Goal: Information Seeking & Learning: Check status

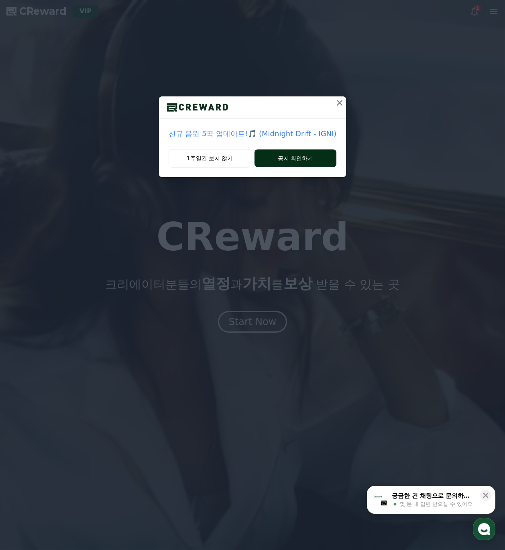
click at [311, 154] on button "공지 확인하기" at bounding box center [296, 158] width 82 height 18
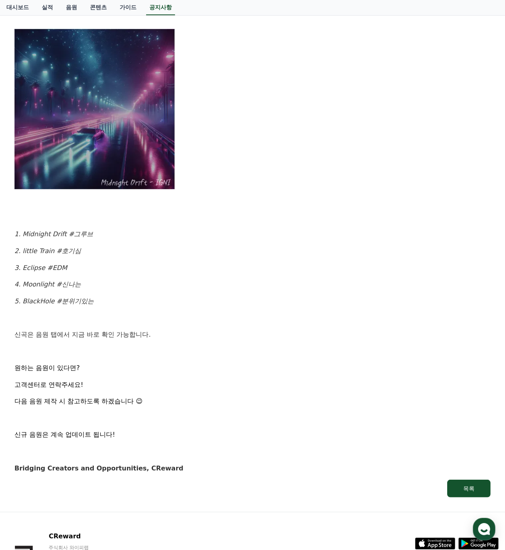
scroll to position [255, 0]
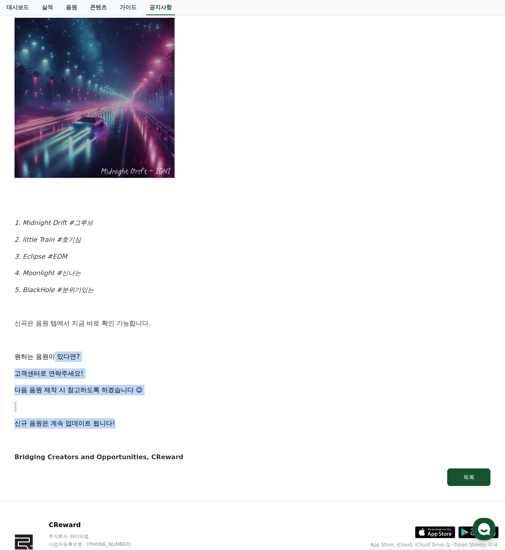
drag, startPoint x: 135, startPoint y: 419, endPoint x: 56, endPoint y: 357, distance: 100.7
click at [56, 357] on div "[신곡 발매 안내] 금일 업데이트된 신규 음원 5곡을 소개합니다 ! 앨범명 : Midnight Drift 아티스트 : IGNI 1. Midni…" at bounding box center [252, 181] width 476 height 562
click at [56, 357] on span "원하는 음원이 있다면?" at bounding box center [46, 357] width 65 height 8
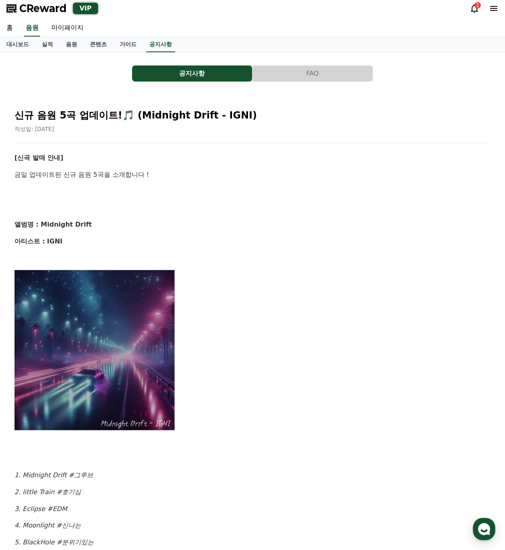
scroll to position [0, 0]
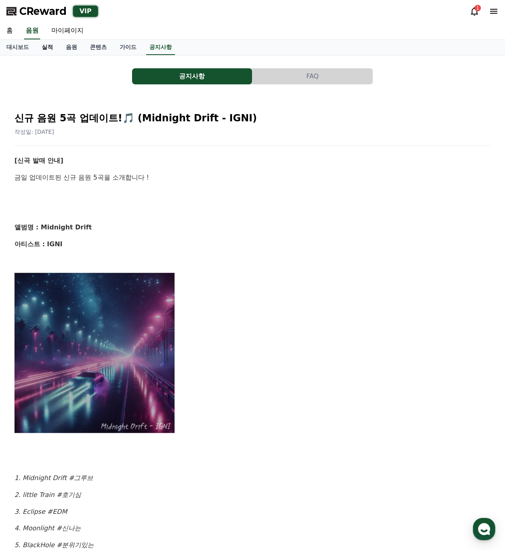
click at [54, 49] on link "실적" at bounding box center [47, 47] width 24 height 15
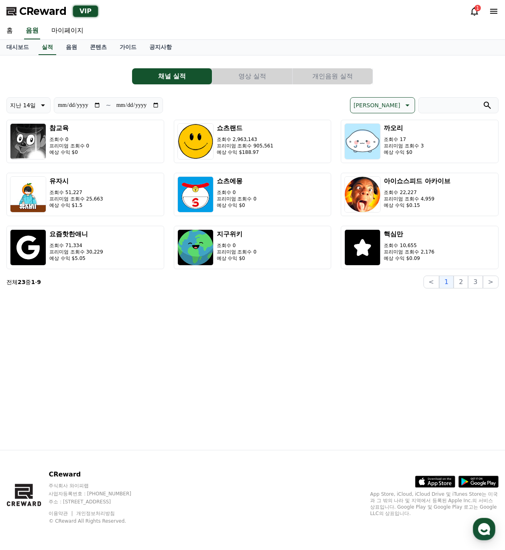
click at [329, 72] on button "개인음원 실적" at bounding box center [333, 76] width 80 height 16
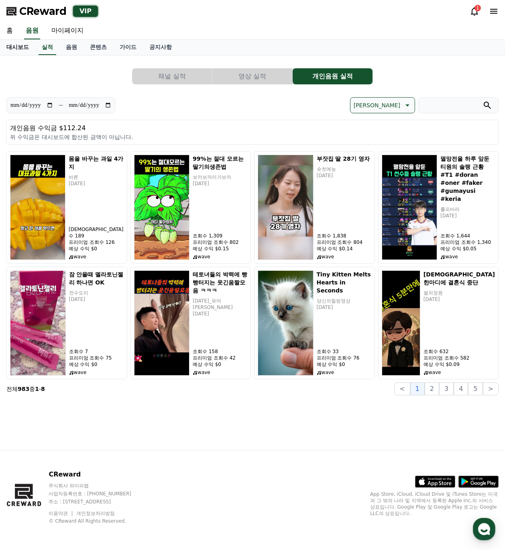
click at [16, 44] on link "대시보드" at bounding box center [17, 47] width 35 height 15
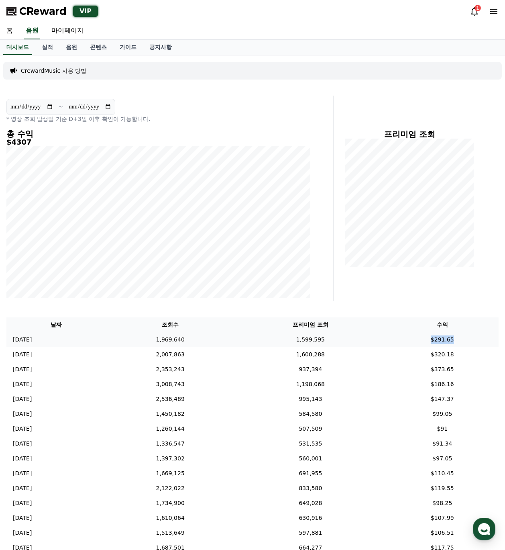
drag, startPoint x: 454, startPoint y: 341, endPoint x: 431, endPoint y: 339, distance: 23.0
click at [431, 339] on td "$291.65" at bounding box center [442, 339] width 112 height 15
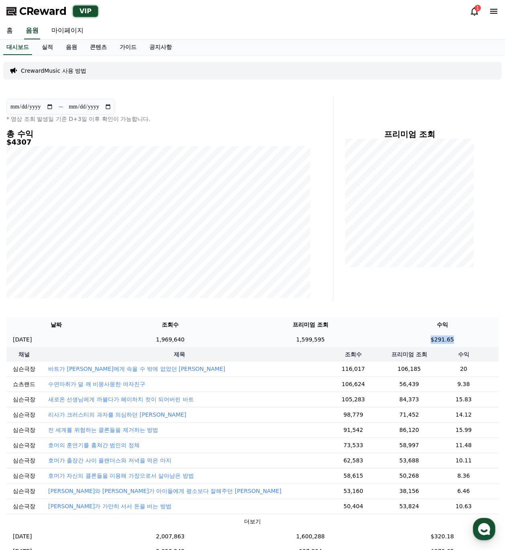
click at [405, 339] on td "$291.65" at bounding box center [442, 339] width 112 height 15
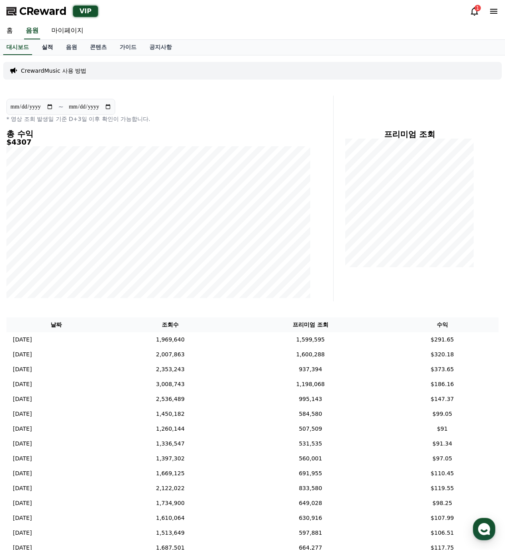
click at [55, 48] on link "실적" at bounding box center [47, 47] width 24 height 15
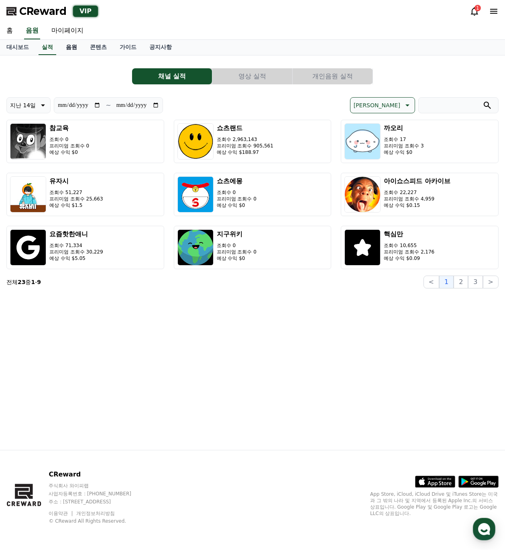
click at [74, 48] on link "음원" at bounding box center [71, 47] width 24 height 15
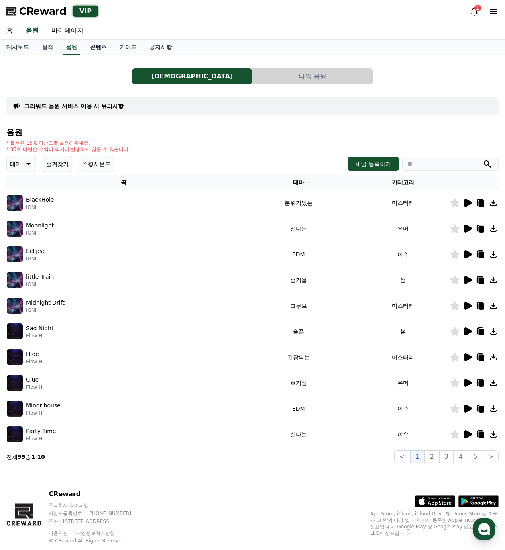
click at [104, 48] on link "콘텐츠" at bounding box center [99, 47] width 30 height 15
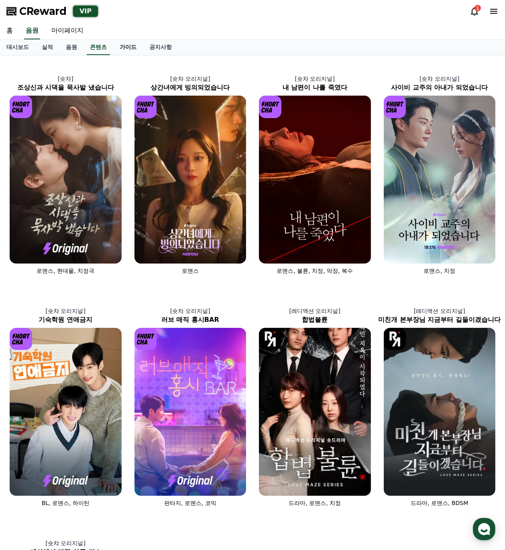
click at [124, 49] on link "가이드" at bounding box center [128, 47] width 30 height 15
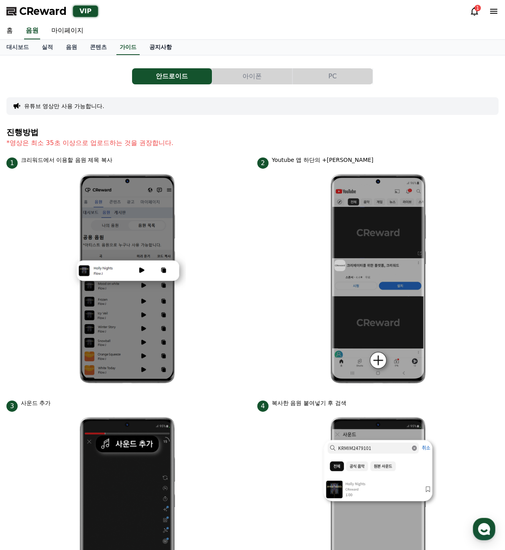
click at [151, 45] on link "공지사항" at bounding box center [160, 47] width 35 height 15
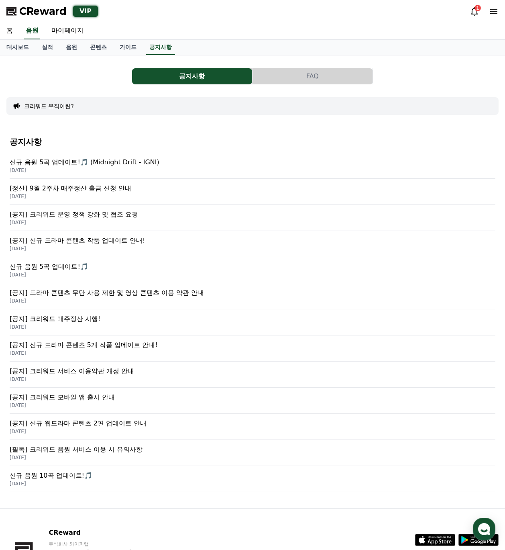
click at [283, 31] on div "홈 음원 마이페이지" at bounding box center [252, 30] width 505 height 17
